Goal: Information Seeking & Learning: Check status

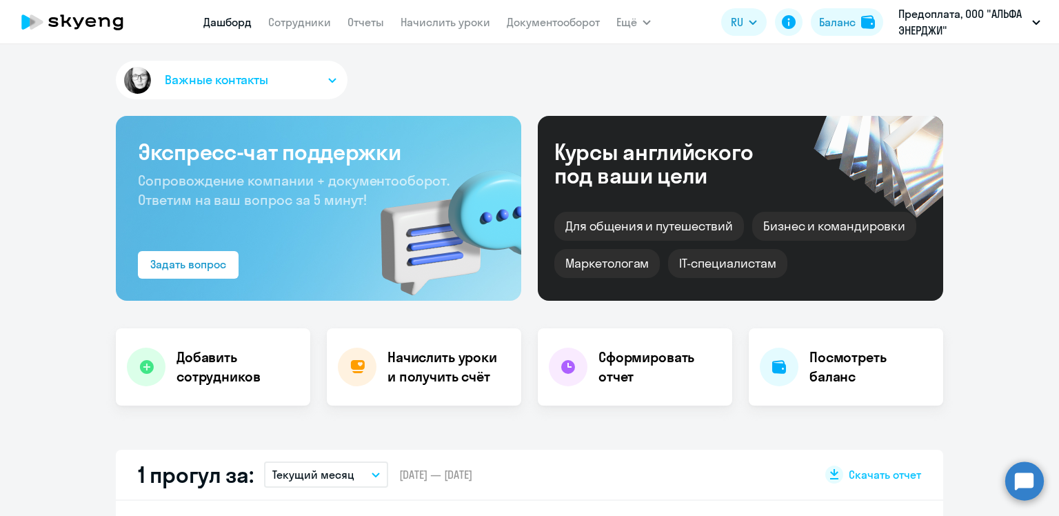
select select "30"
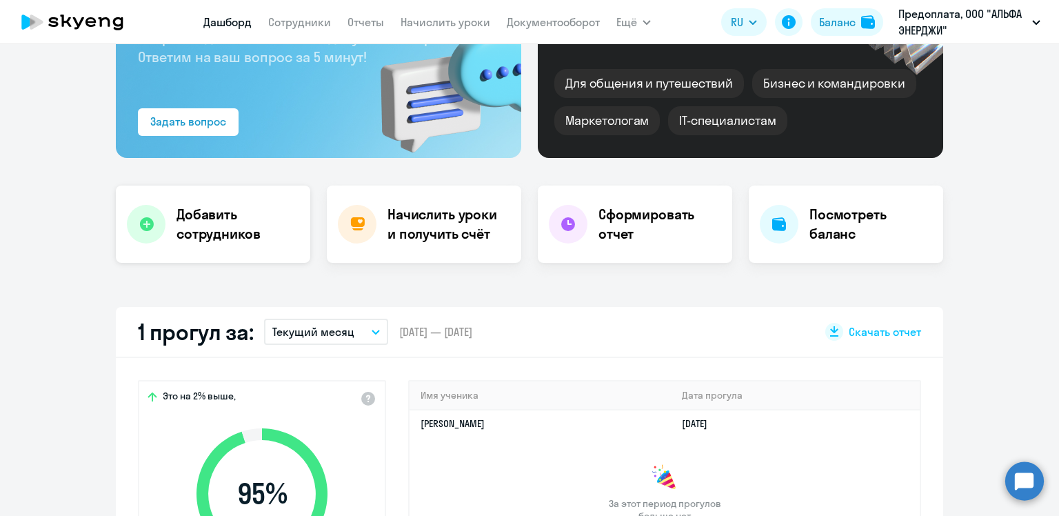
scroll to position [345, 0]
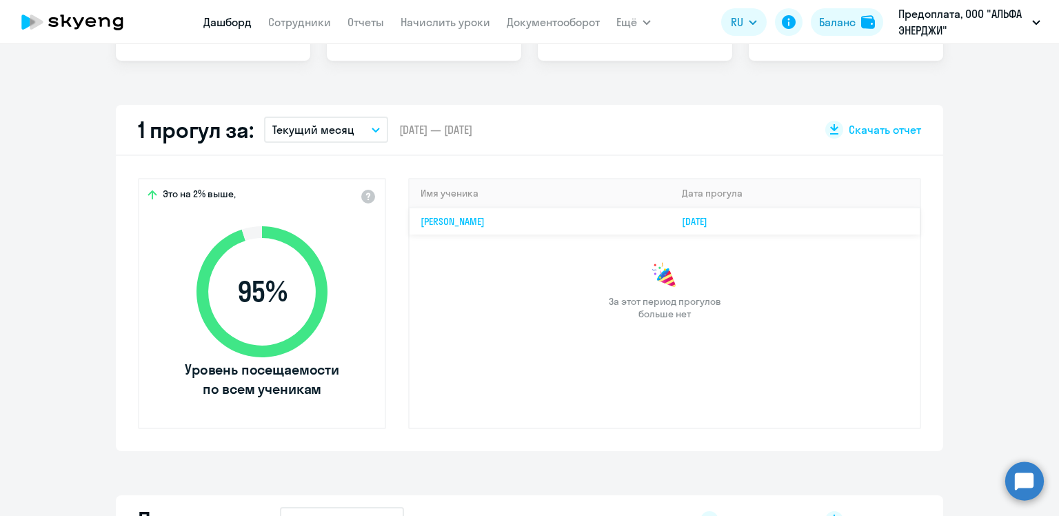
click at [718, 216] on link "[DATE]" at bounding box center [700, 221] width 37 height 12
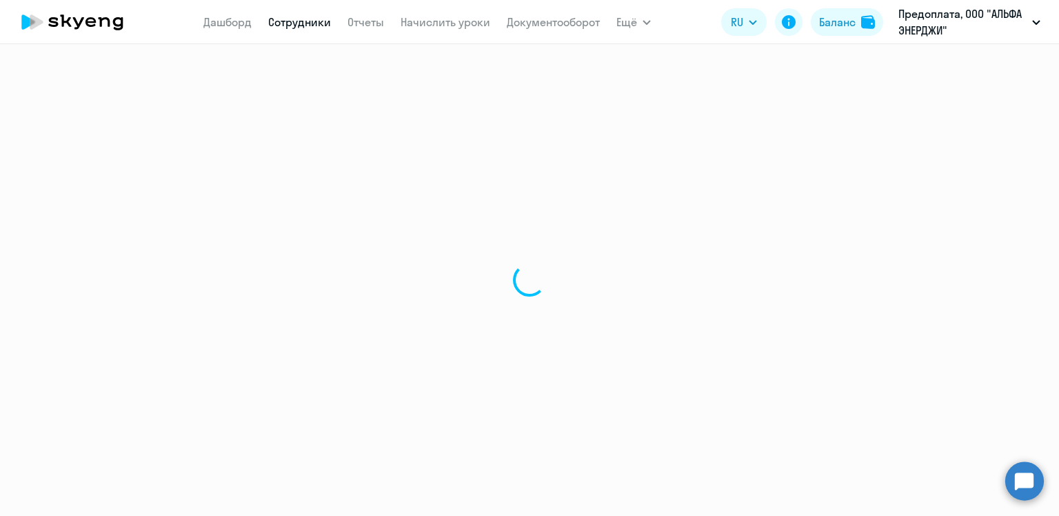
select select "english"
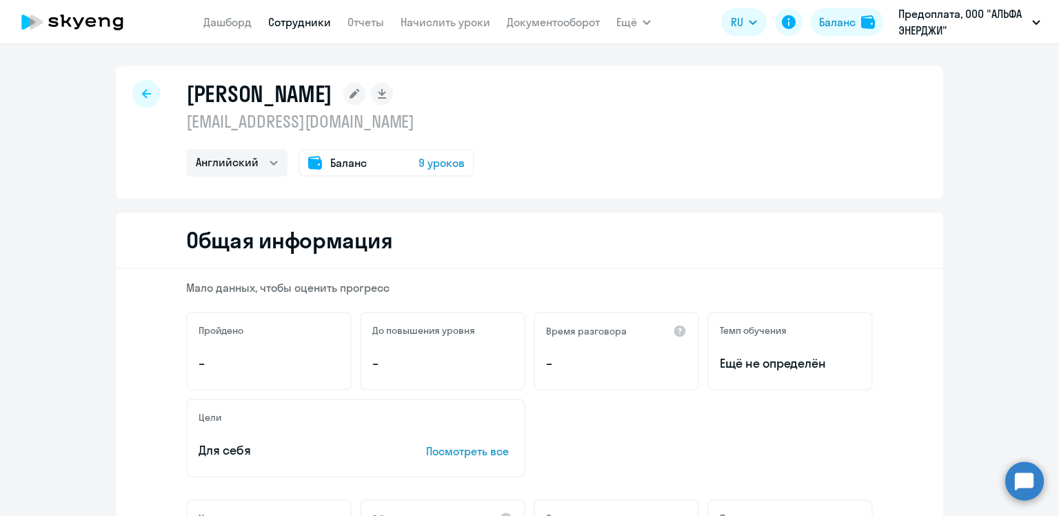
click at [310, 25] on link "Сотрудники" at bounding box center [299, 22] width 63 height 14
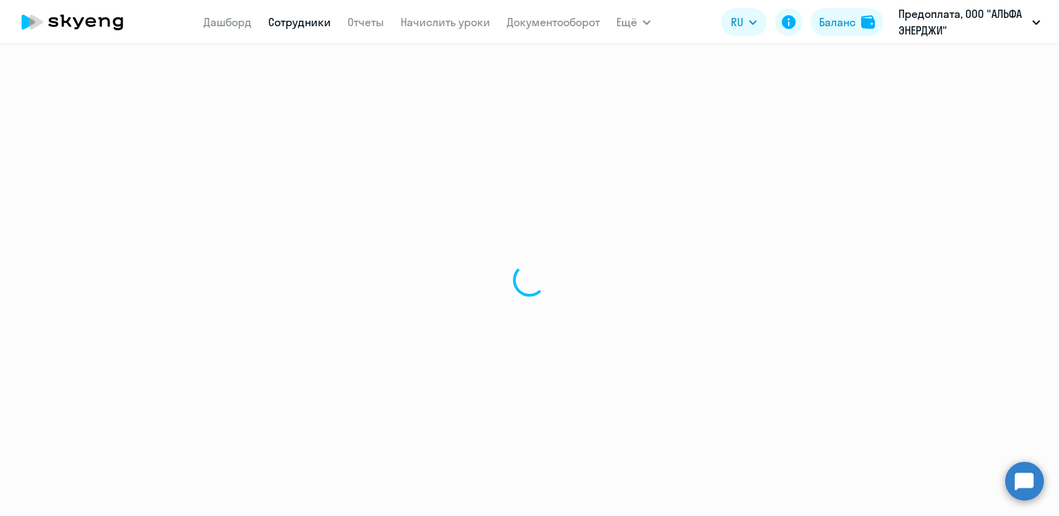
select select "30"
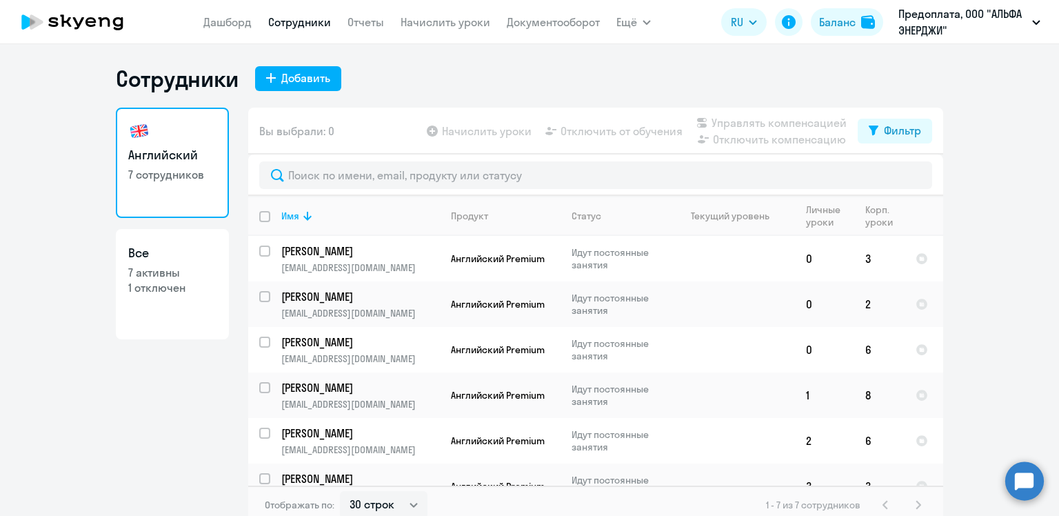
click at [986, 163] on ng-component "Сотрудники Добавить Английский 7 сотрудников Все 7 активны 1 отключен Вы выбрал…" at bounding box center [529, 294] width 1059 height 459
click at [238, 21] on link "Дашборд" at bounding box center [227, 22] width 48 height 14
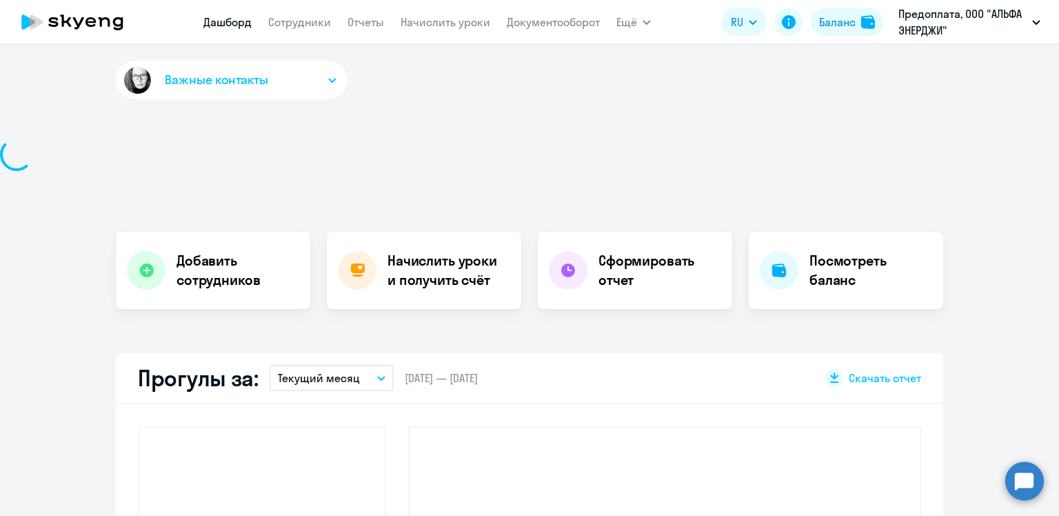
select select "30"
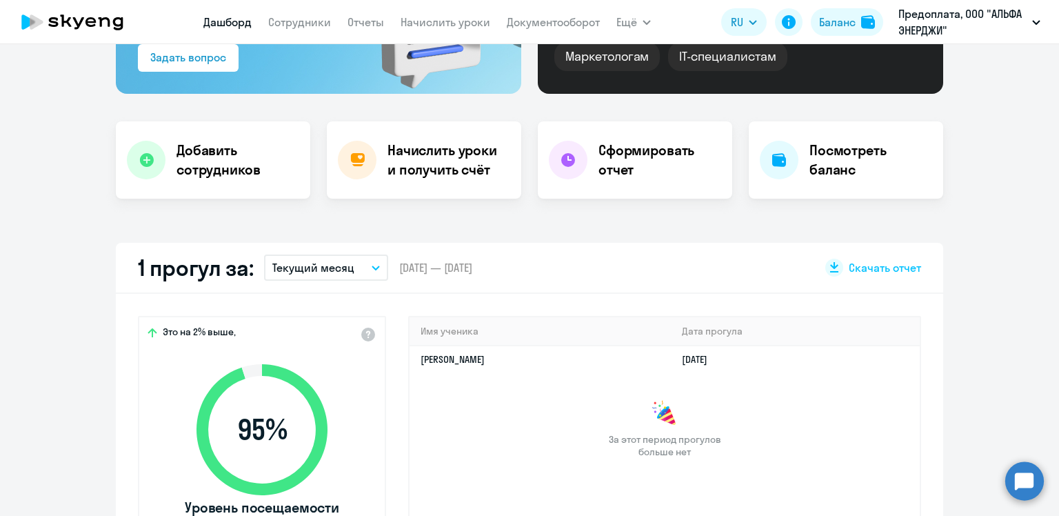
scroll to position [276, 0]
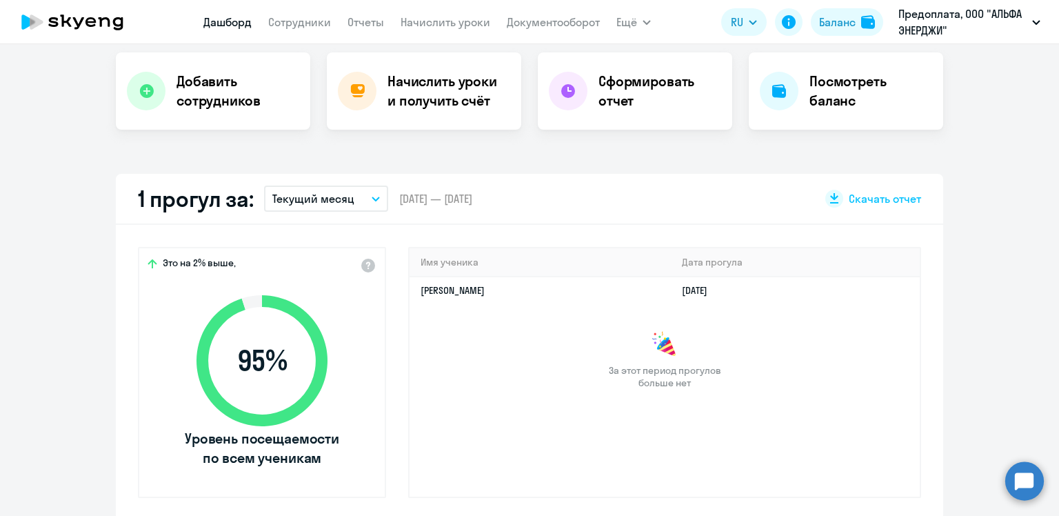
click at [365, 196] on button "Текущий месяц" at bounding box center [326, 198] width 124 height 26
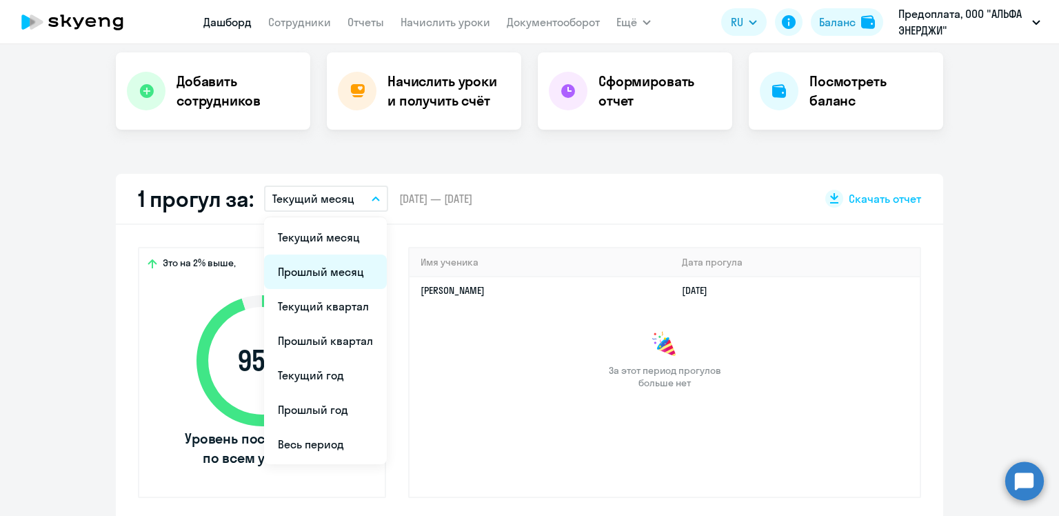
click at [330, 276] on li "Прошлый месяц" at bounding box center [325, 271] width 123 height 34
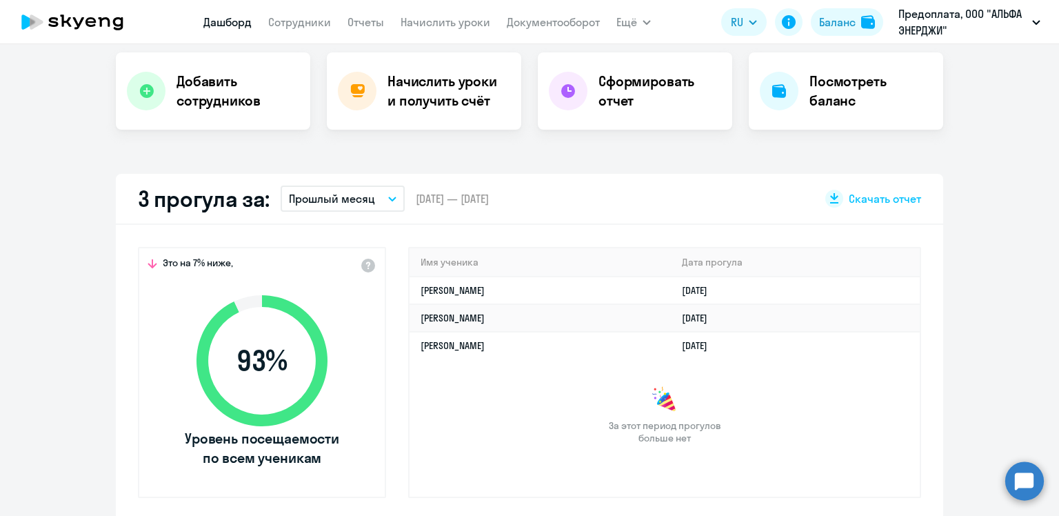
click at [795, 412] on div "За этот период прогулов больше нет" at bounding box center [665, 415] width 510 height 58
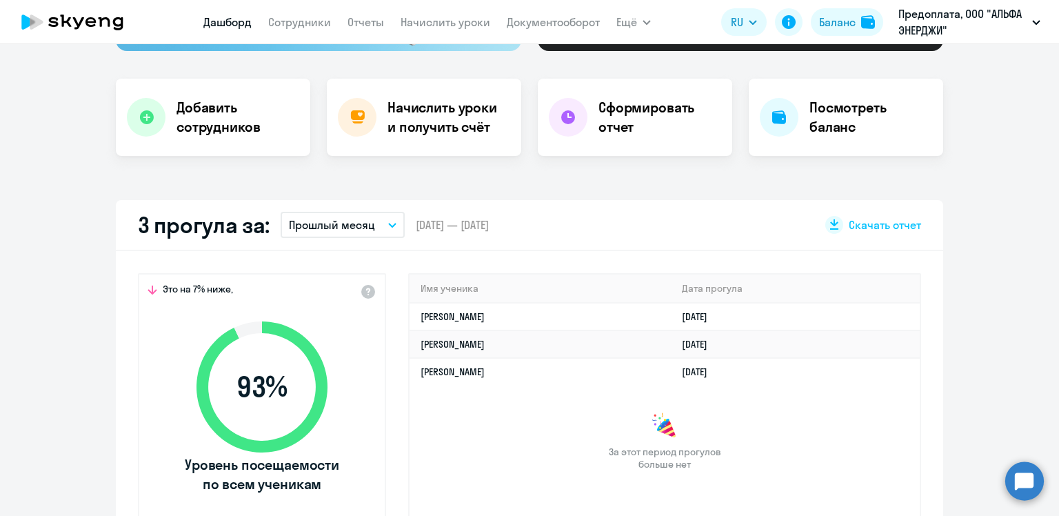
scroll to position [414, 0]
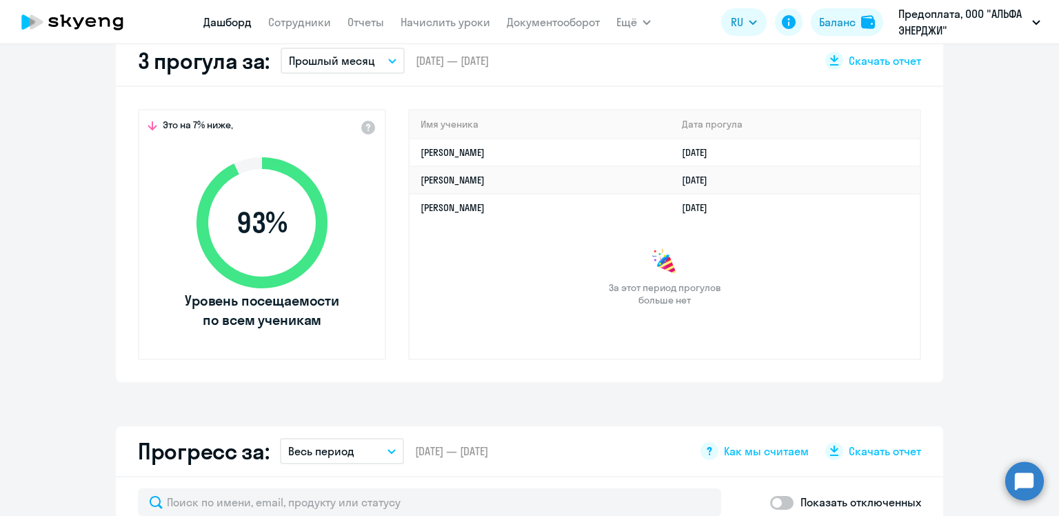
click at [358, 49] on button "Прошлый месяц" at bounding box center [343, 61] width 124 height 26
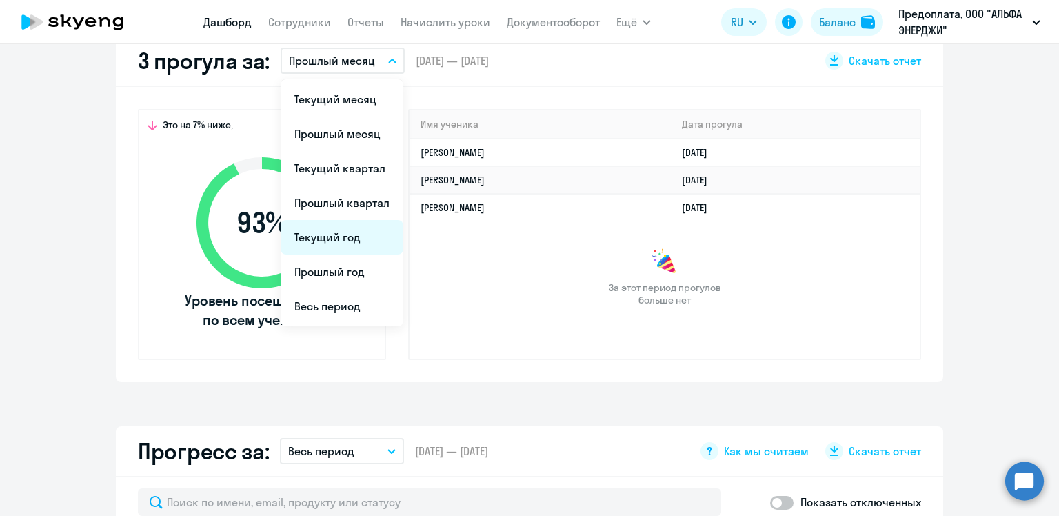
click at [354, 241] on li "Текущий год" at bounding box center [342, 237] width 123 height 34
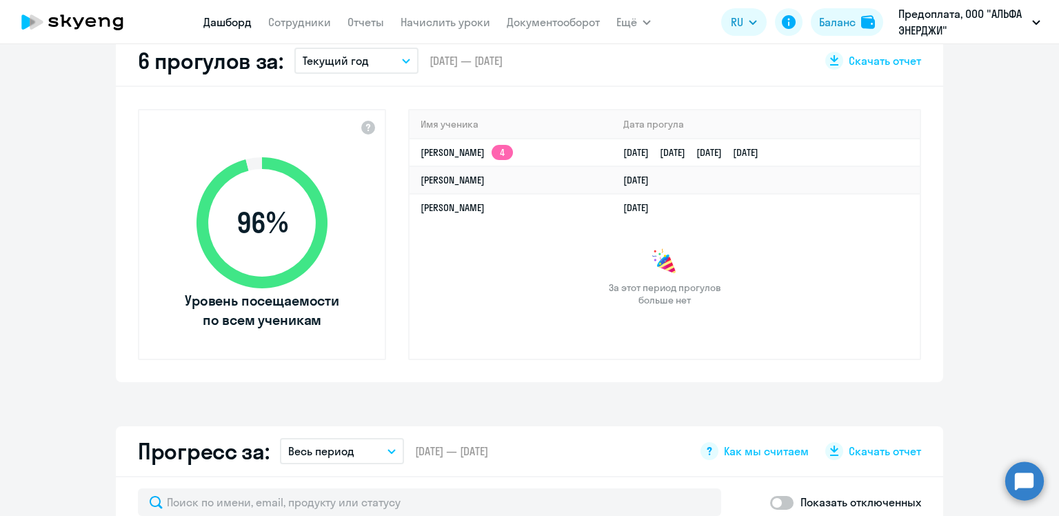
click at [836, 254] on div "За этот период прогулов больше нет" at bounding box center [665, 277] width 510 height 58
click at [538, 307] on div "Имя ученика [PERSON_NAME] прогула [PERSON_NAME] 4 [DATE] [DATE] [DATE] [DATE] […" at bounding box center [664, 234] width 513 height 251
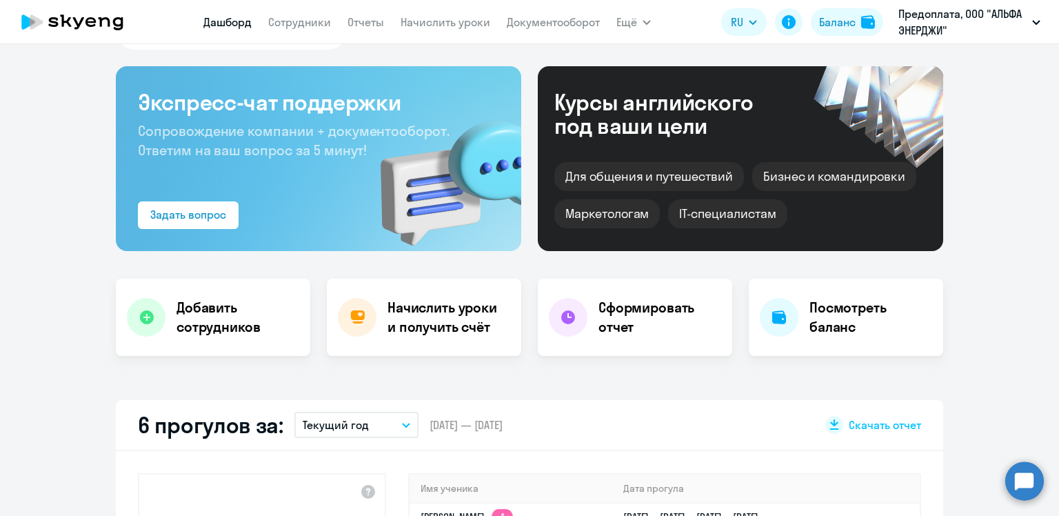
scroll to position [0, 0]
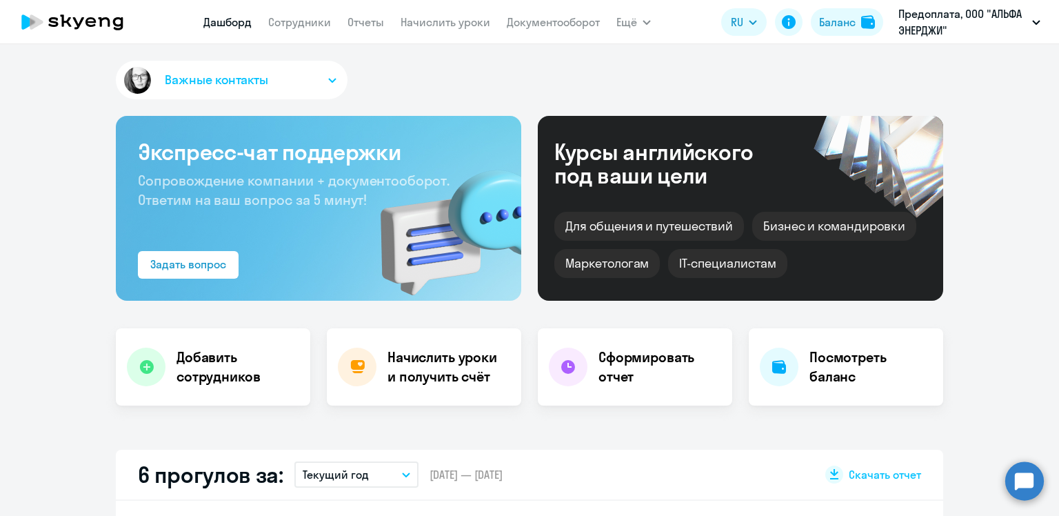
click at [210, 23] on link "Дашборд" at bounding box center [227, 22] width 48 height 14
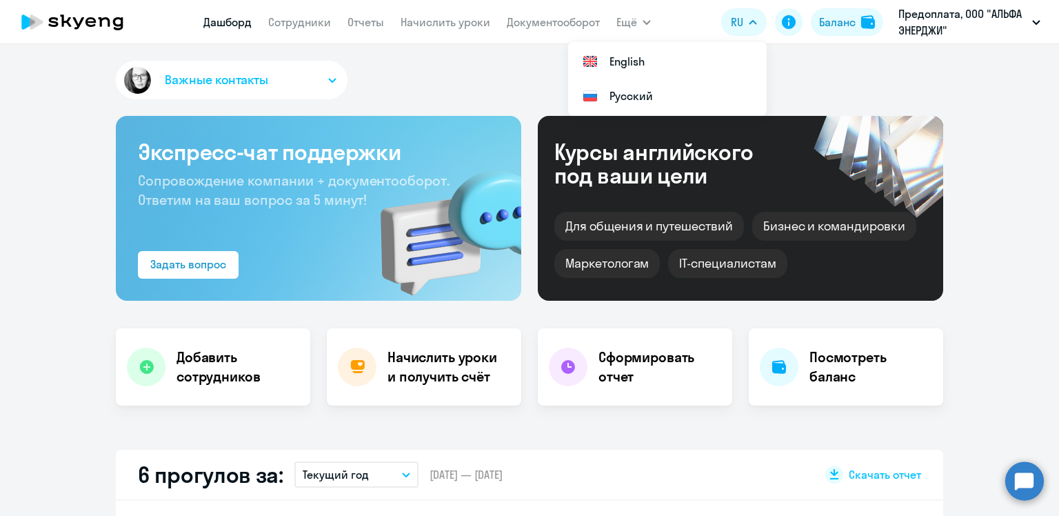
drag, startPoint x: 434, startPoint y: 79, endPoint x: 474, endPoint y: 137, distance: 70.0
click at [435, 81] on div "Важные контакты" at bounding box center [529, 83] width 827 height 44
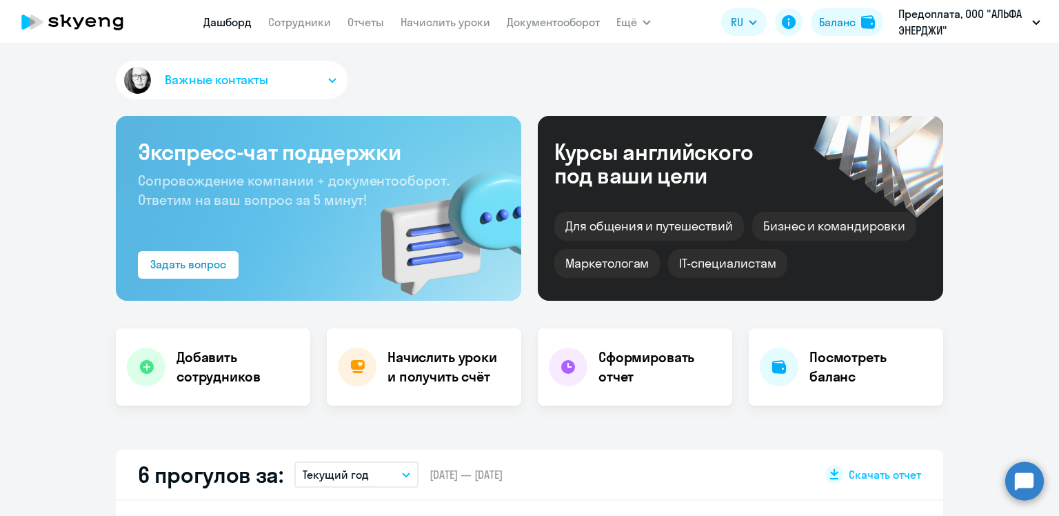
click at [234, 19] on link "Дашборд" at bounding box center [227, 22] width 48 height 14
